Goal: Transaction & Acquisition: Purchase product/service

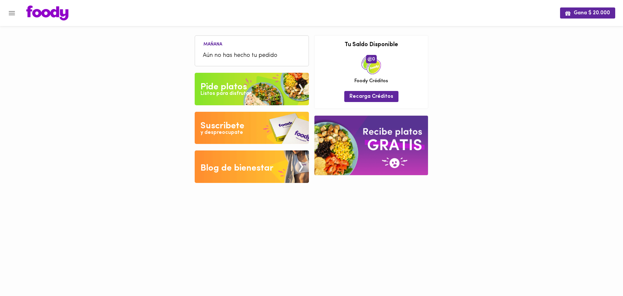
click at [248, 91] on div "Listos para disfrutar" at bounding box center [226, 93] width 51 height 7
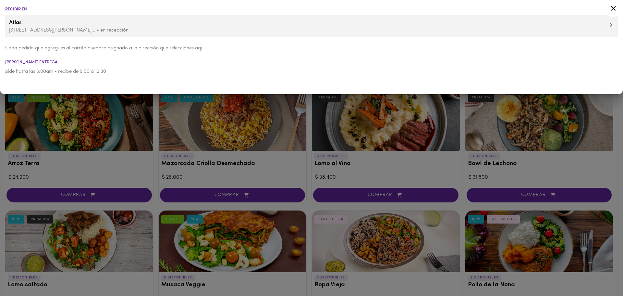
click at [23, 31] on p "[STREET_ADDRESS][PERSON_NAME]... • en recepción" at bounding box center [311, 30] width 605 height 7
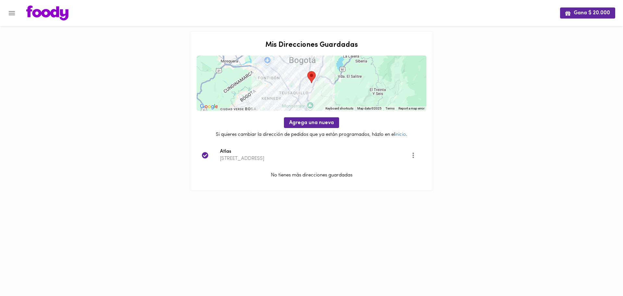
click at [56, 7] on img at bounding box center [47, 13] width 42 height 15
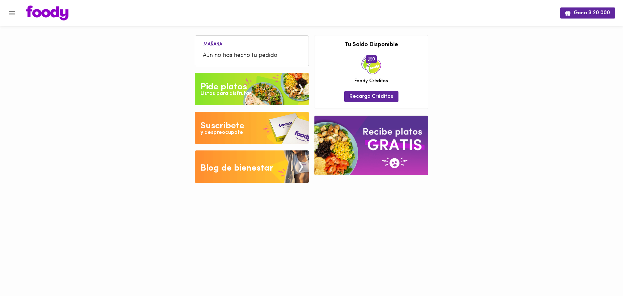
click at [227, 92] on div "Listos para disfrutar" at bounding box center [226, 93] width 51 height 7
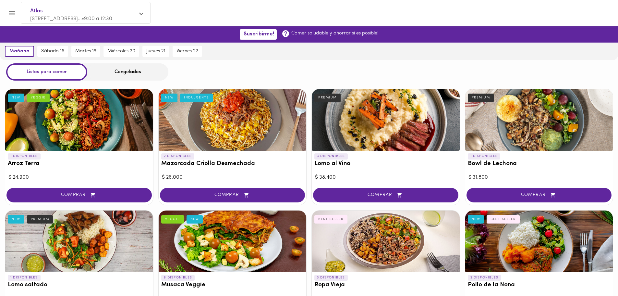
click at [122, 74] on div "Congelados" at bounding box center [127, 71] width 81 height 17
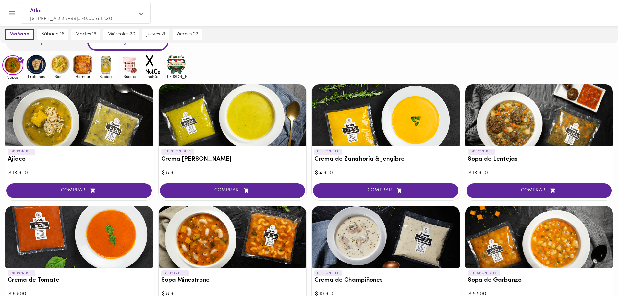
scroll to position [30, 0]
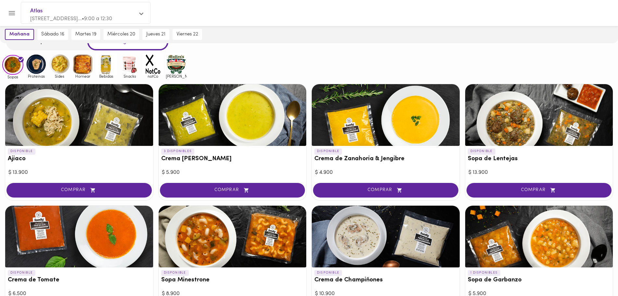
click at [38, 70] on img at bounding box center [36, 64] width 21 height 21
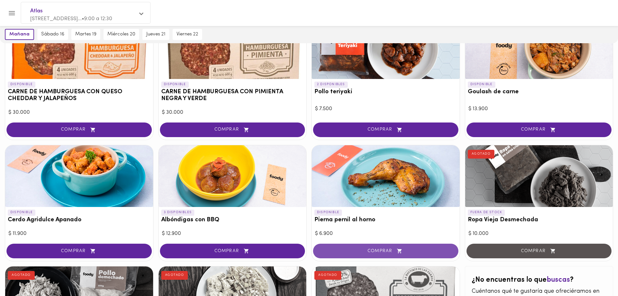
click at [366, 253] on span "COMPRAR" at bounding box center [385, 251] width 129 height 6
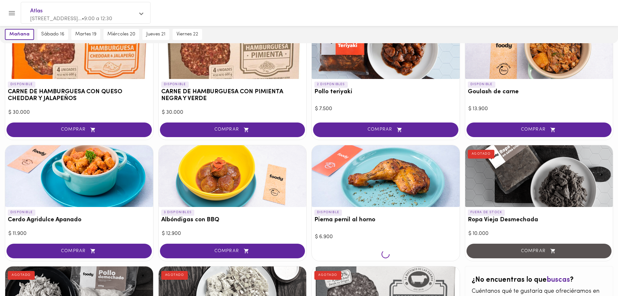
scroll to position [98, 0]
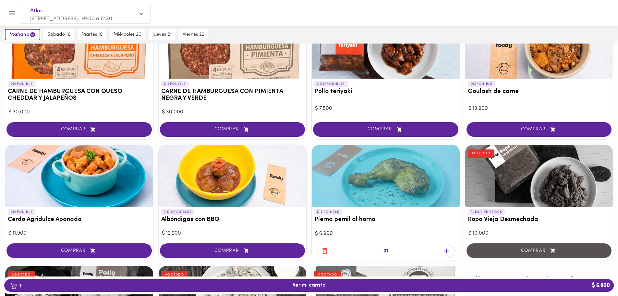
click at [393, 251] on div "01" at bounding box center [386, 251] width 138 height 14
click at [446, 253] on icon "button" at bounding box center [447, 251] width 8 height 8
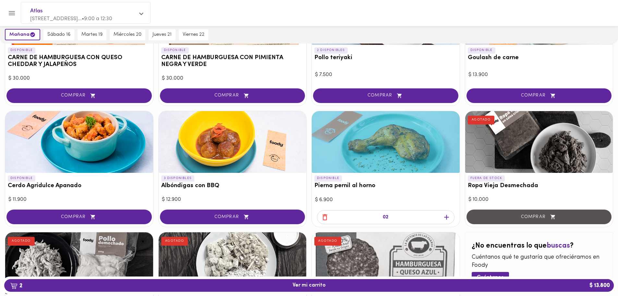
scroll to position [132, 0]
click at [448, 217] on icon "button" at bounding box center [447, 217] width 8 height 8
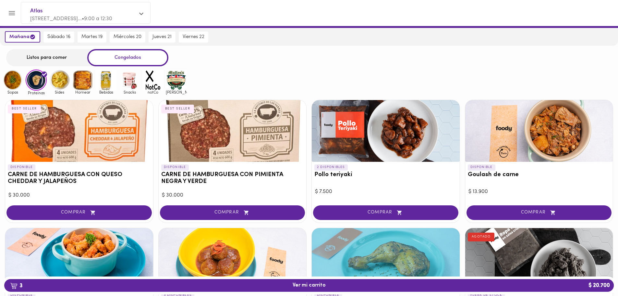
scroll to position [0, 0]
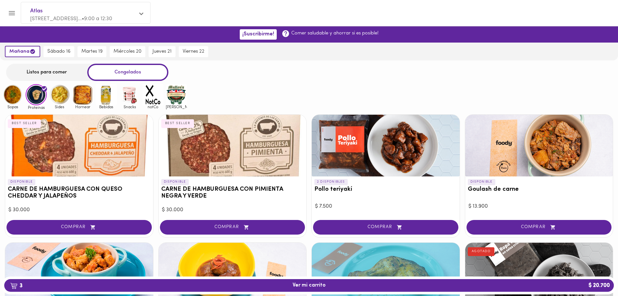
click at [57, 93] on img at bounding box center [59, 94] width 21 height 21
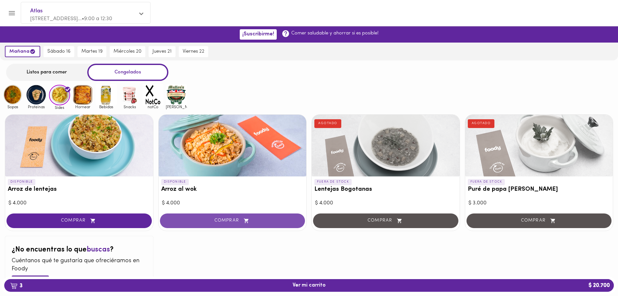
click at [202, 222] on span "COMPRAR" at bounding box center [232, 221] width 129 height 6
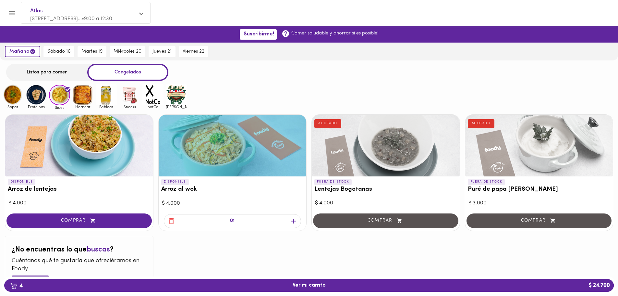
click at [14, 95] on img at bounding box center [12, 94] width 21 height 21
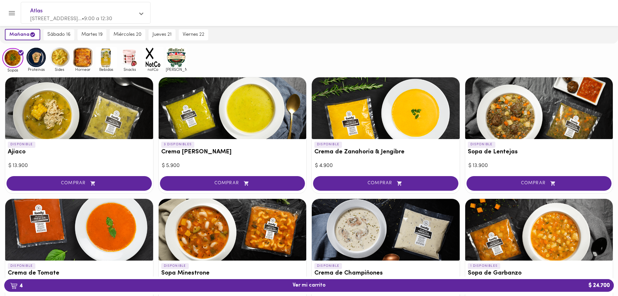
scroll to position [37, 0]
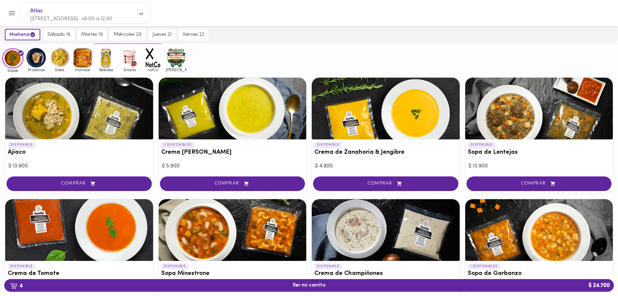
click at [76, 178] on button "COMPRAR" at bounding box center [78, 183] width 145 height 15
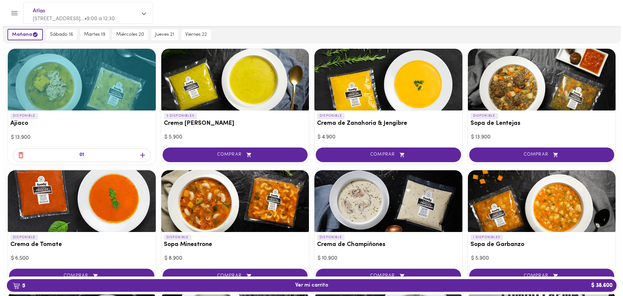
scroll to position [66, 0]
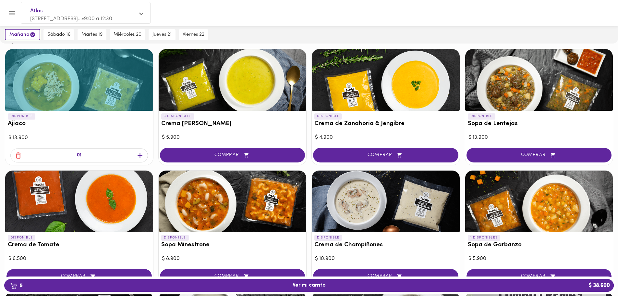
click at [141, 154] on icon "button" at bounding box center [140, 155] width 8 height 8
click at [242, 283] on span "6 Ver mi carrito $ 52.500" at bounding box center [308, 285] width 599 height 6
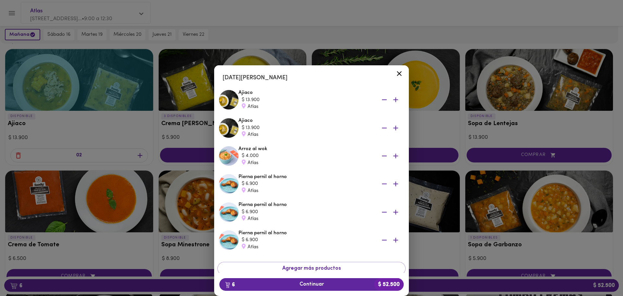
scroll to position [41, 0]
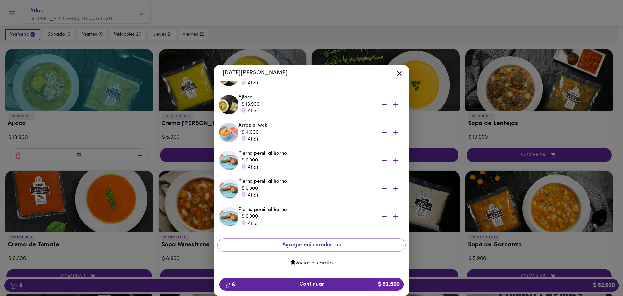
click at [380, 161] on icon "button" at bounding box center [384, 160] width 8 height 8
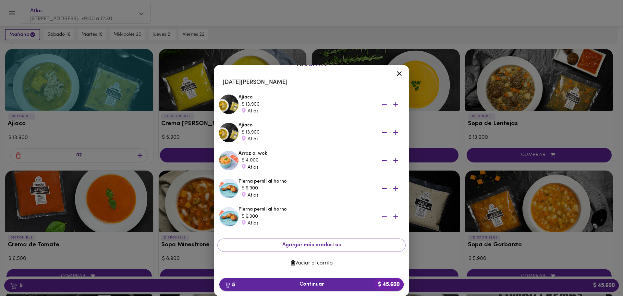
click at [308, 286] on span "5 Continuar $ 45.600" at bounding box center [312, 284] width 174 height 6
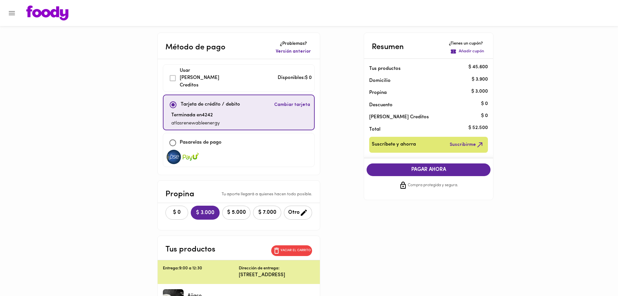
click at [166, 208] on button "$ 0" at bounding box center [177, 212] width 23 height 14
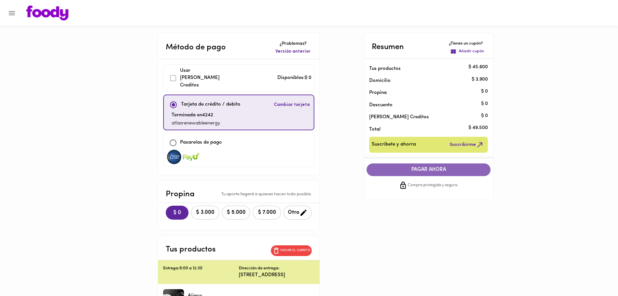
click at [449, 169] on span "PAGAR AHORA" at bounding box center [428, 169] width 111 height 6
